Goal: Task Accomplishment & Management: Use online tool/utility

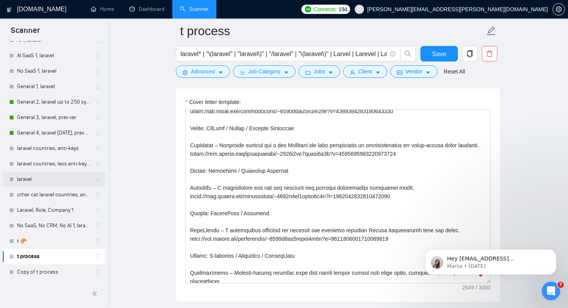
scroll to position [896, 0]
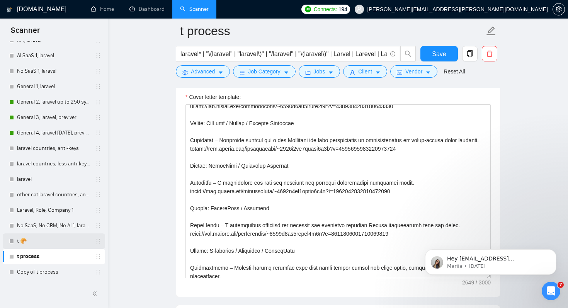
click at [54, 241] on link "t 🥐" at bounding box center [53, 241] width 73 height 15
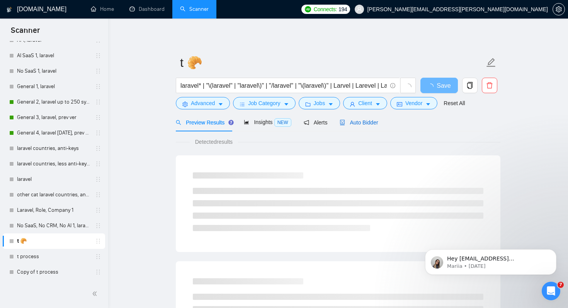
click at [347, 118] on div "Auto Bidder" at bounding box center [359, 122] width 38 height 9
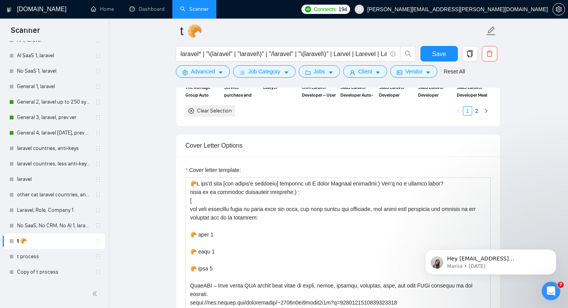
scroll to position [824, 0]
click at [66, 102] on link "General 2, laravel up to 250 symb" at bounding box center [53, 101] width 73 height 15
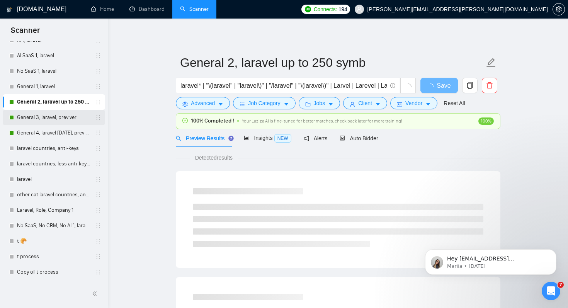
click at [42, 116] on link "General 3, laravel, prev ver" at bounding box center [53, 117] width 73 height 15
click at [352, 141] on span "Auto Bidder" at bounding box center [359, 138] width 38 height 6
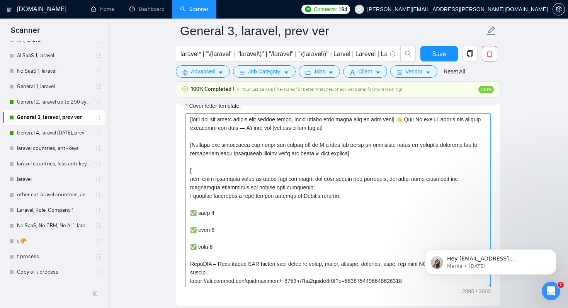
scroll to position [1000, 0]
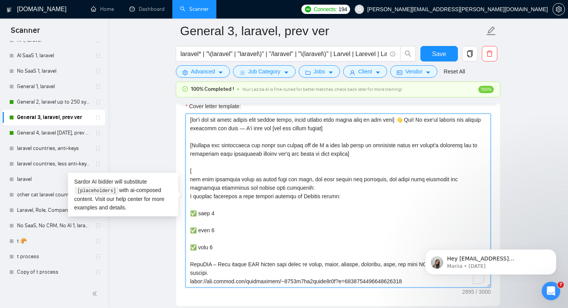
drag, startPoint x: 404, startPoint y: 124, endPoint x: 404, endPoint y: 133, distance: 9.7
click at [404, 133] on textarea "Cover letter template:" at bounding box center [338, 201] width 305 height 174
click at [239, 131] on textarea "Cover letter template:" at bounding box center [338, 201] width 305 height 174
drag, startPoint x: 256, startPoint y: 128, endPoint x: 300, endPoint y: 128, distance: 44.1
click at [300, 128] on textarea "Cover letter template:" at bounding box center [338, 201] width 305 height 174
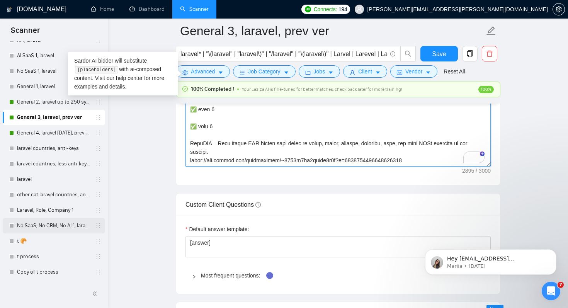
scroll to position [1133, 0]
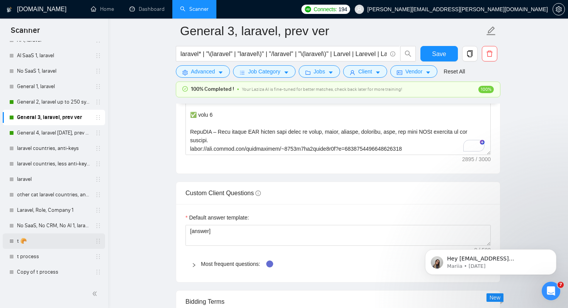
click at [48, 238] on link "t 🥐" at bounding box center [53, 241] width 73 height 15
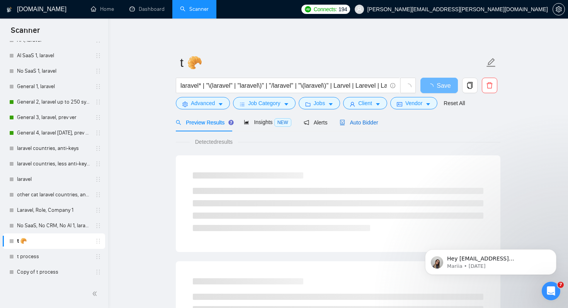
click at [359, 123] on span "Auto Bidder" at bounding box center [359, 122] width 38 height 6
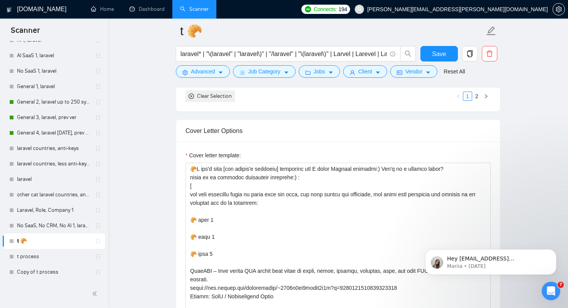
scroll to position [769, 0]
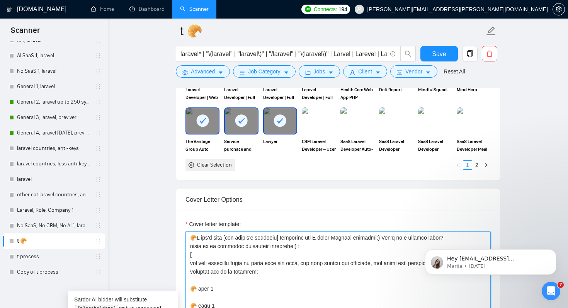
drag, startPoint x: 190, startPoint y: 240, endPoint x: 195, endPoint y: 241, distance: 5.4
drag, startPoint x: 193, startPoint y: 238, endPoint x: 227, endPoint y: 238, distance: 33.6
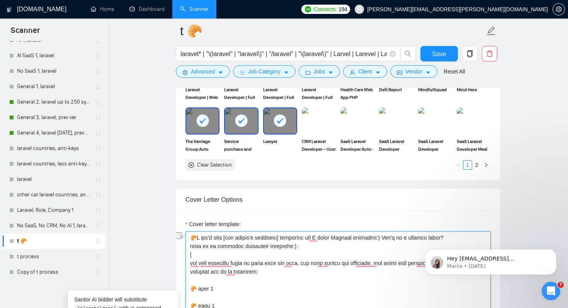
drag, startPoint x: 231, startPoint y: 239, endPoint x: 284, endPoint y: 239, distance: 53.0
drag, startPoint x: 294, startPoint y: 237, endPoint x: 302, endPoint y: 237, distance: 7.3
drag, startPoint x: 325, startPoint y: 237, endPoint x: 360, endPoint y: 239, distance: 34.9
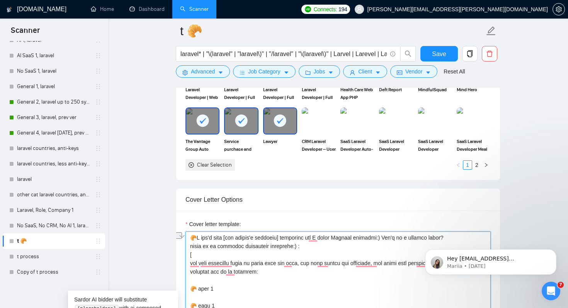
drag, startPoint x: 370, startPoint y: 238, endPoint x: 361, endPoint y: 238, distance: 8.5
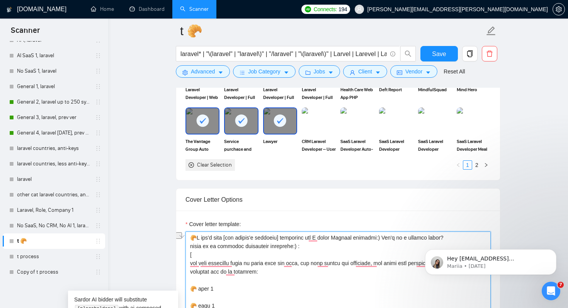
drag, startPoint x: 329, startPoint y: 237, endPoint x: 379, endPoint y: 237, distance: 50.3
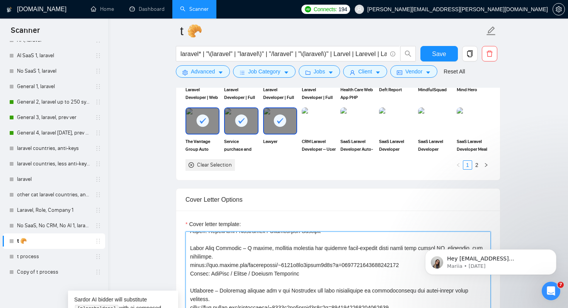
scroll to position [246, 0]
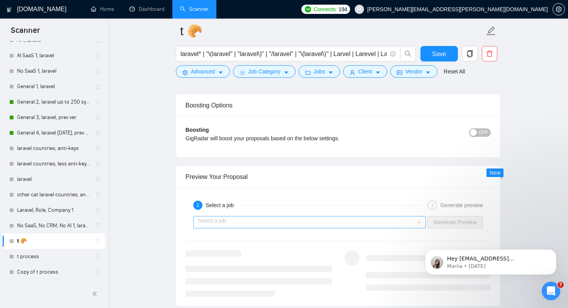
click at [326, 225] on input "search" at bounding box center [307, 223] width 218 height 12
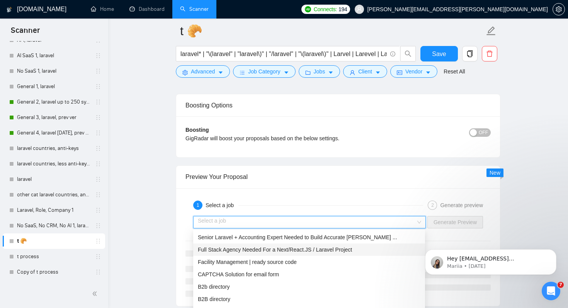
click at [319, 250] on span "Full Stack Agency Needed For a Next/React.JS / Laravel Project" at bounding box center [275, 250] width 154 height 6
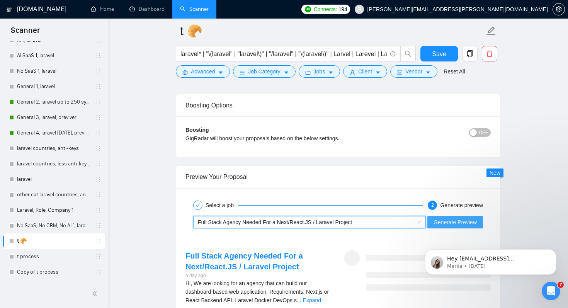
click at [450, 224] on span "Generate Preview" at bounding box center [455, 222] width 43 height 9
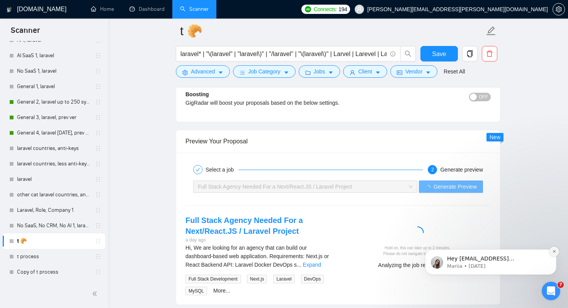
click at [554, 252] on icon "Dismiss notification" at bounding box center [555, 251] width 4 height 4
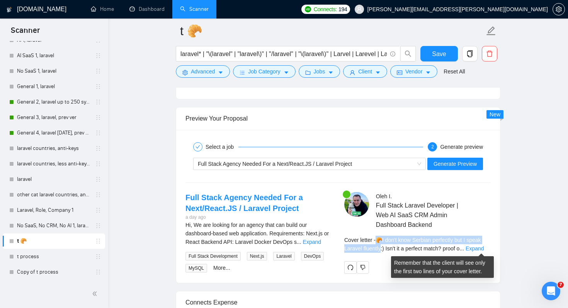
drag, startPoint x: 380, startPoint y: 240, endPoint x: 382, endPoint y: 247, distance: 7.5
click at [382, 247] on span "Cover letter - 🥐I don't know Serbian perfectly but I speak Laravel fluently:) I…" at bounding box center [413, 244] width 137 height 15
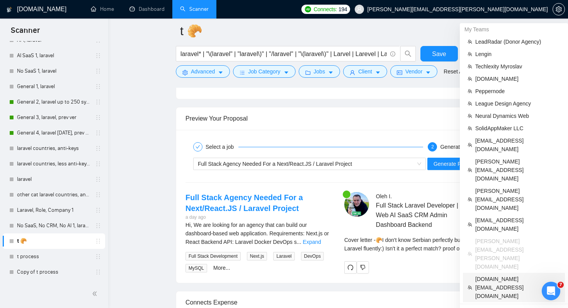
click at [494, 275] on span "[DOMAIN_NAME][EMAIL_ADDRESS][DOMAIN_NAME]" at bounding box center [518, 288] width 85 height 26
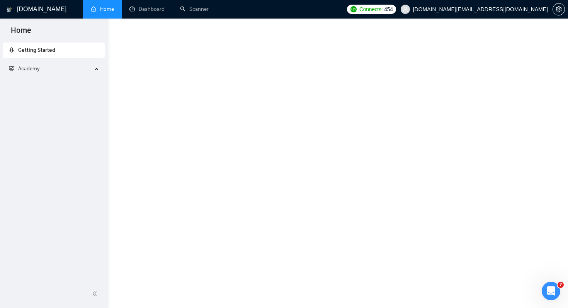
scroll to position [332, 0]
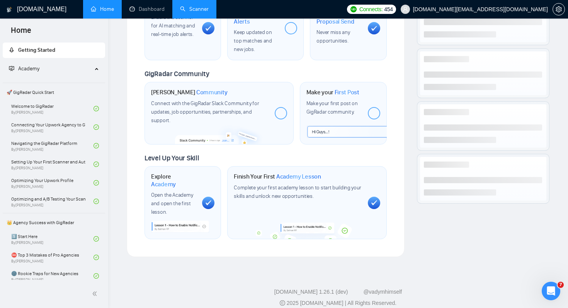
click at [201, 9] on link "Scanner" at bounding box center [194, 9] width 29 height 7
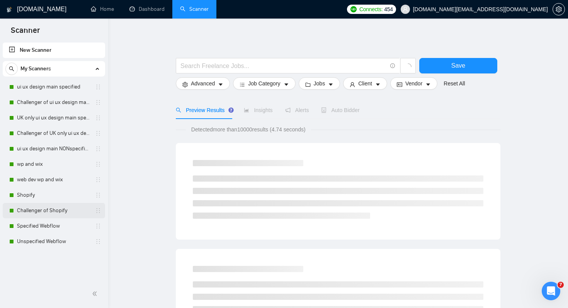
click at [61, 208] on link "Challenger of Shopify" at bounding box center [53, 210] width 73 height 15
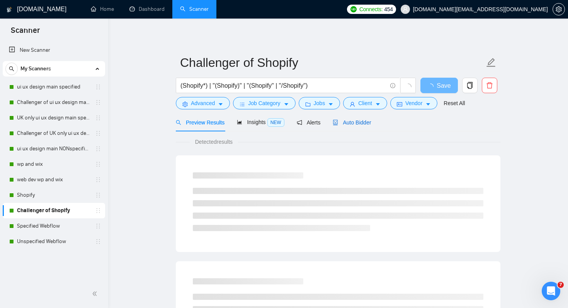
click at [358, 123] on span "Auto Bidder" at bounding box center [352, 122] width 38 height 6
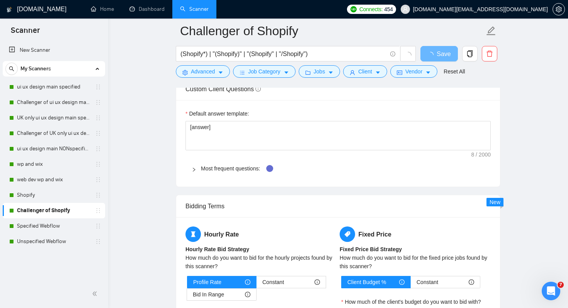
scroll to position [1058, 0]
